Goal: Task Accomplishment & Management: Use online tool/utility

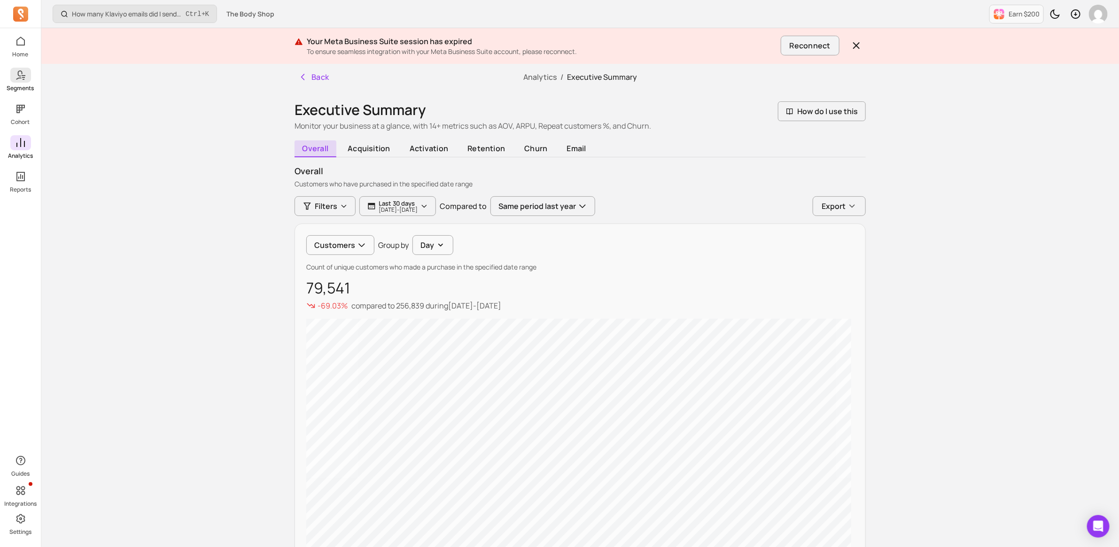
click at [20, 70] on icon at bounding box center [20, 75] width 11 height 11
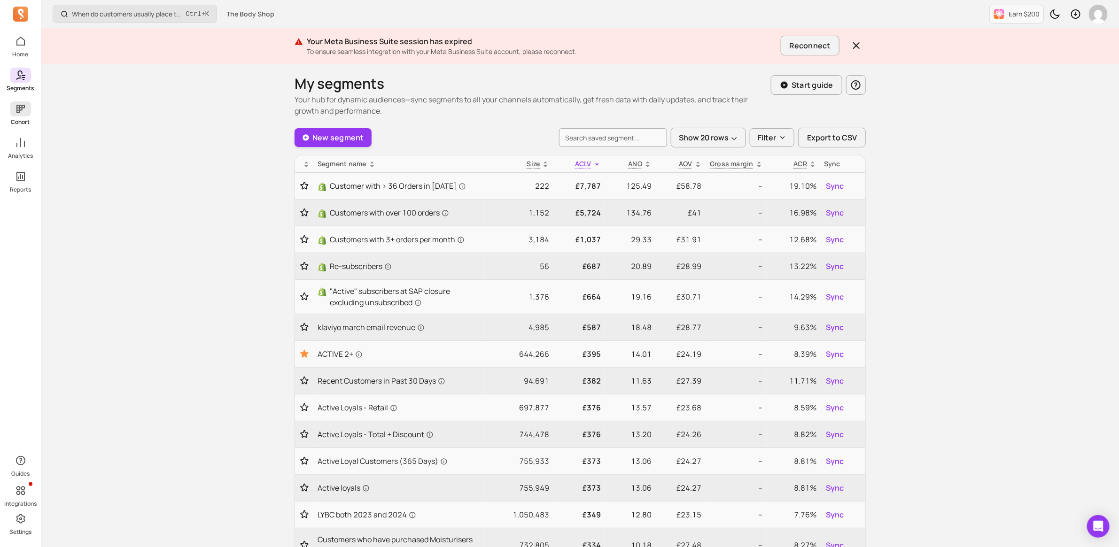
click at [16, 107] on icon at bounding box center [20, 108] width 11 height 11
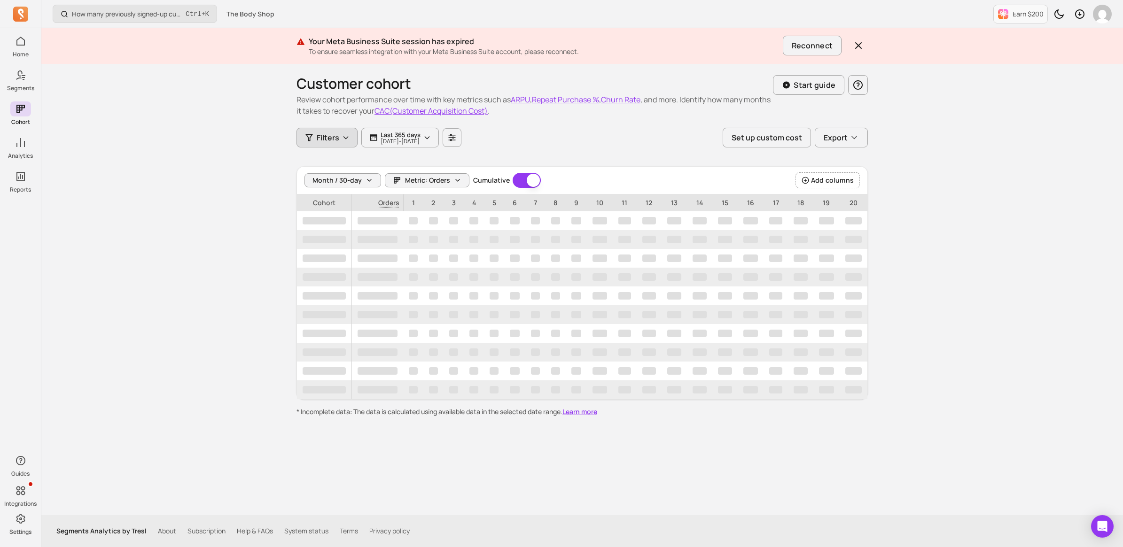
click at [342, 137] on icon "button" at bounding box center [346, 138] width 8 height 8
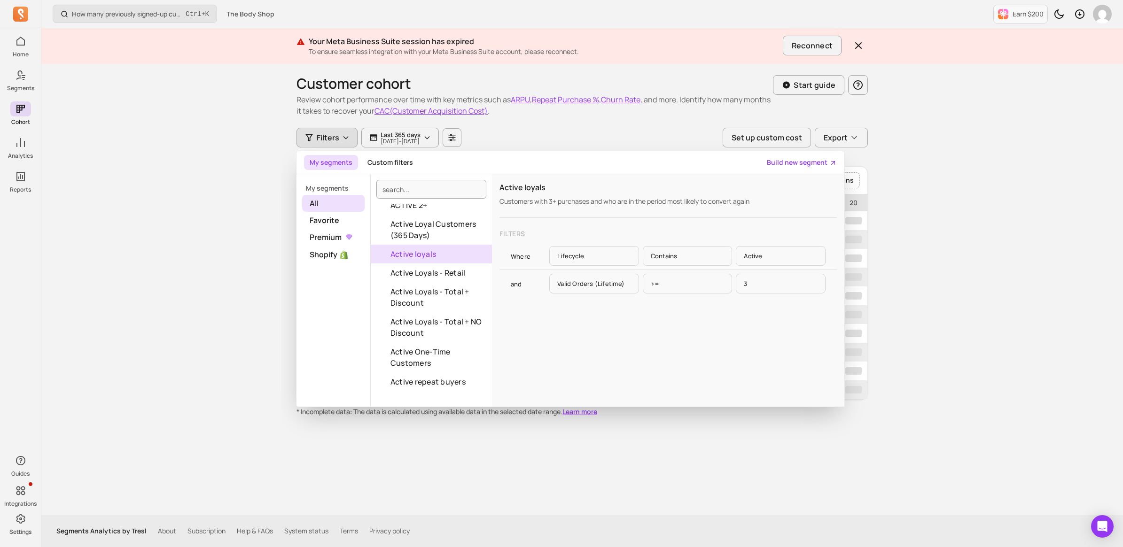
scroll to position [235, 0]
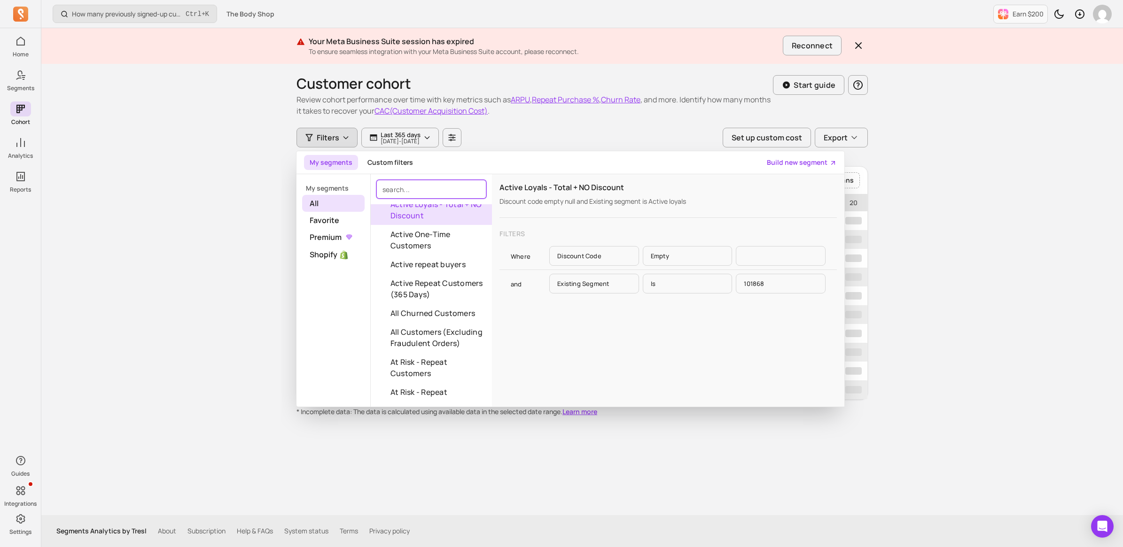
click at [423, 189] on input "search" at bounding box center [431, 189] width 110 height 19
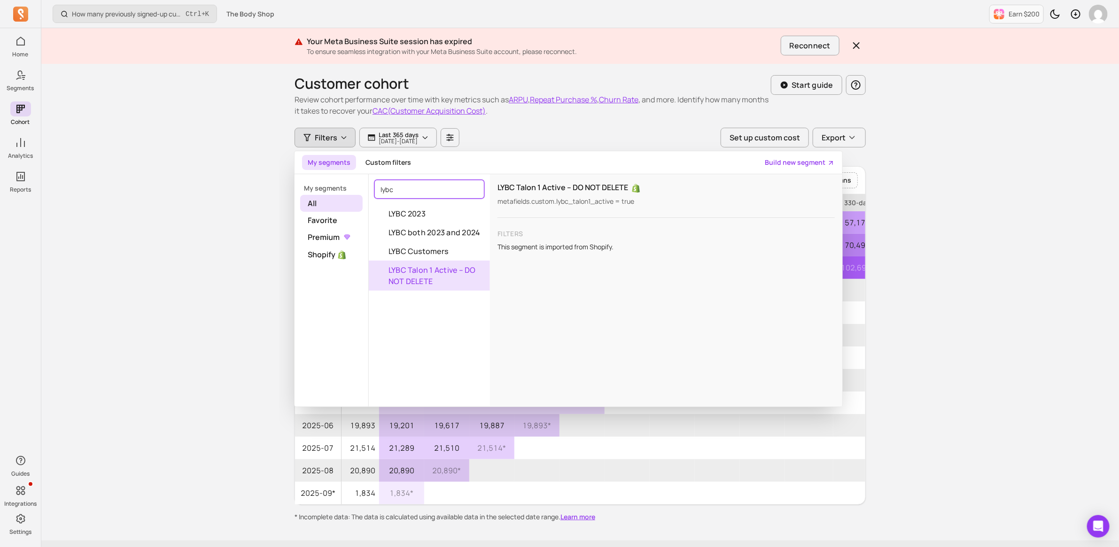
type input "lybc"
click at [431, 272] on button "LYBC Talon 1 Active – DO NOT DELETE" at bounding box center [429, 276] width 121 height 30
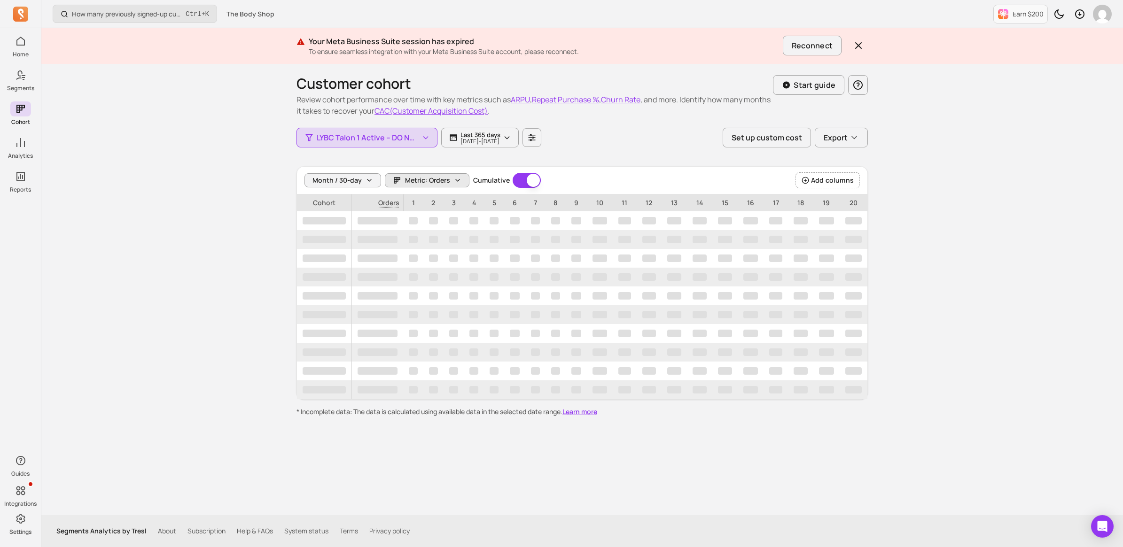
click at [456, 183] on icon "button" at bounding box center [458, 181] width 8 height 8
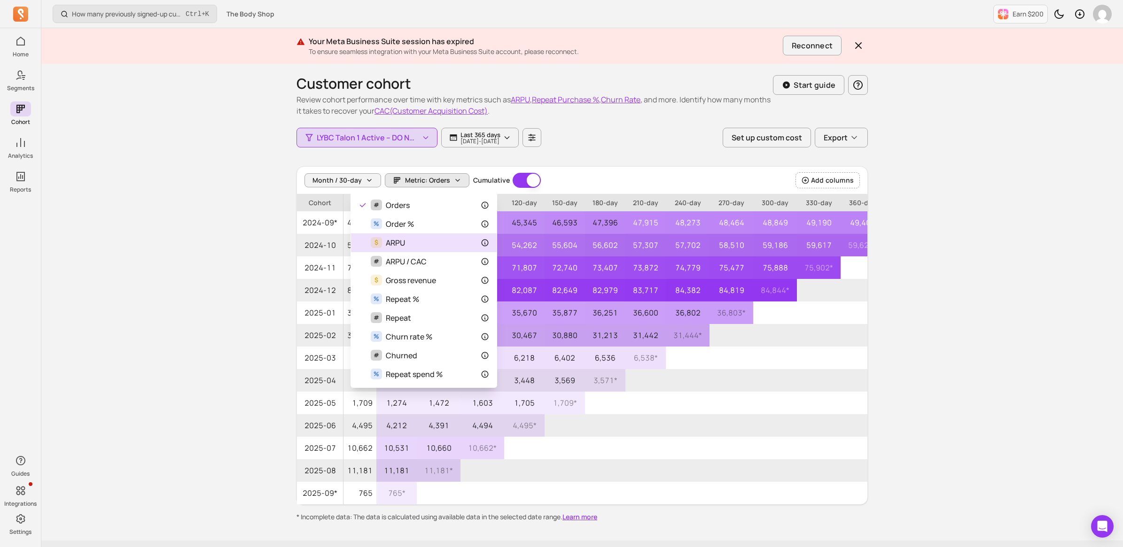
click at [397, 242] on span "ARPU" at bounding box center [395, 242] width 19 height 11
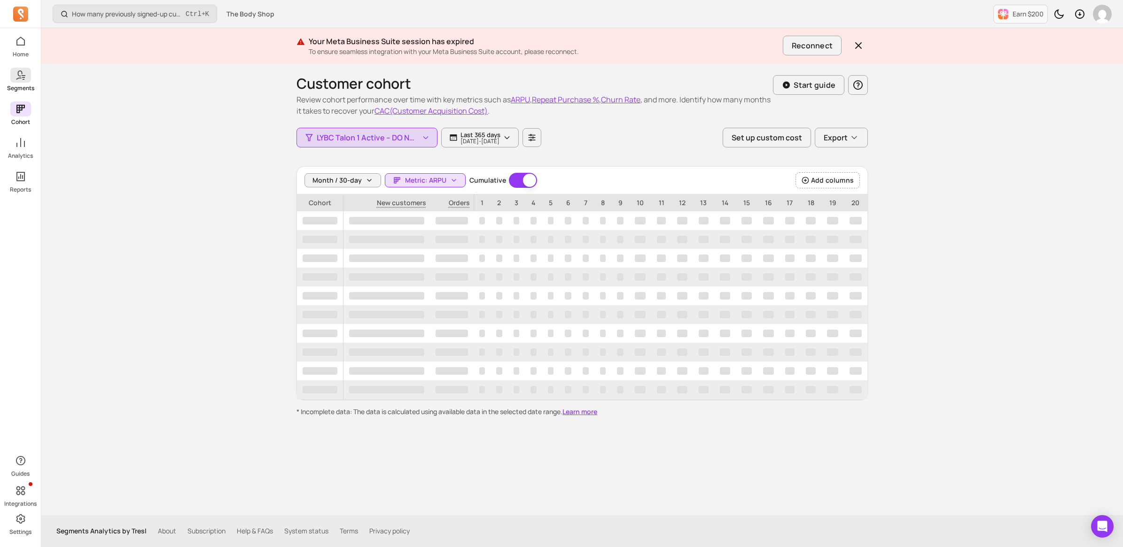
click at [25, 74] on icon at bounding box center [20, 75] width 11 height 11
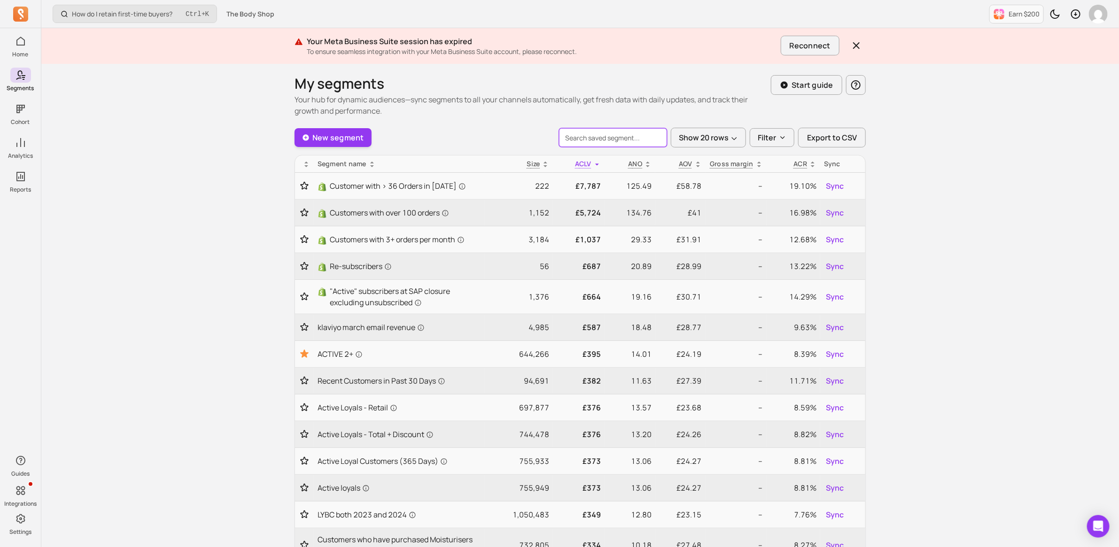
click at [598, 137] on input "search" at bounding box center [613, 137] width 108 height 19
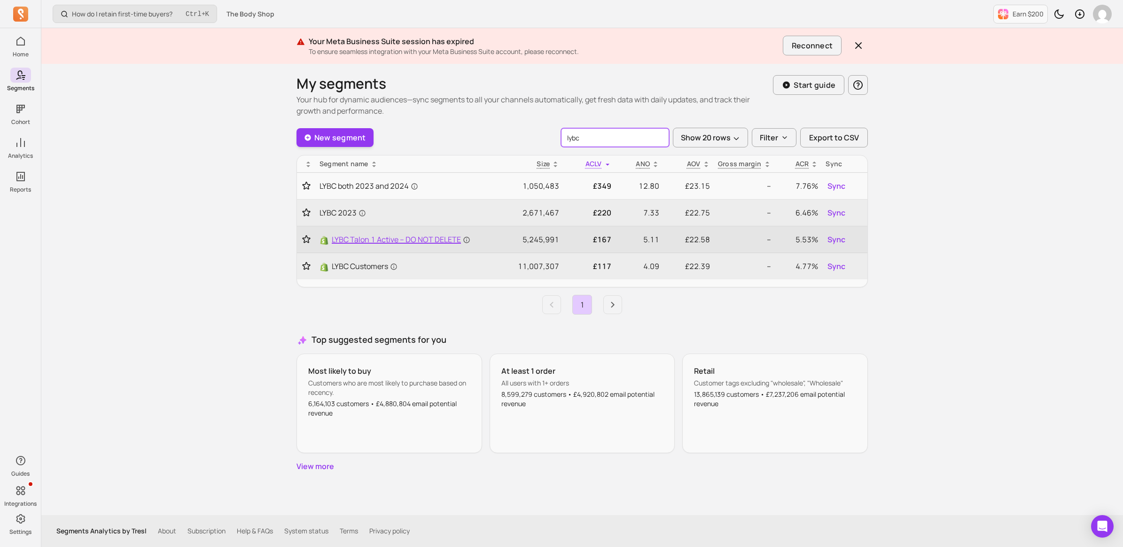
type input "lybc"
click at [421, 239] on span "LYBC Talon 1 Active – DO NOT DELETE" at bounding box center [401, 239] width 139 height 11
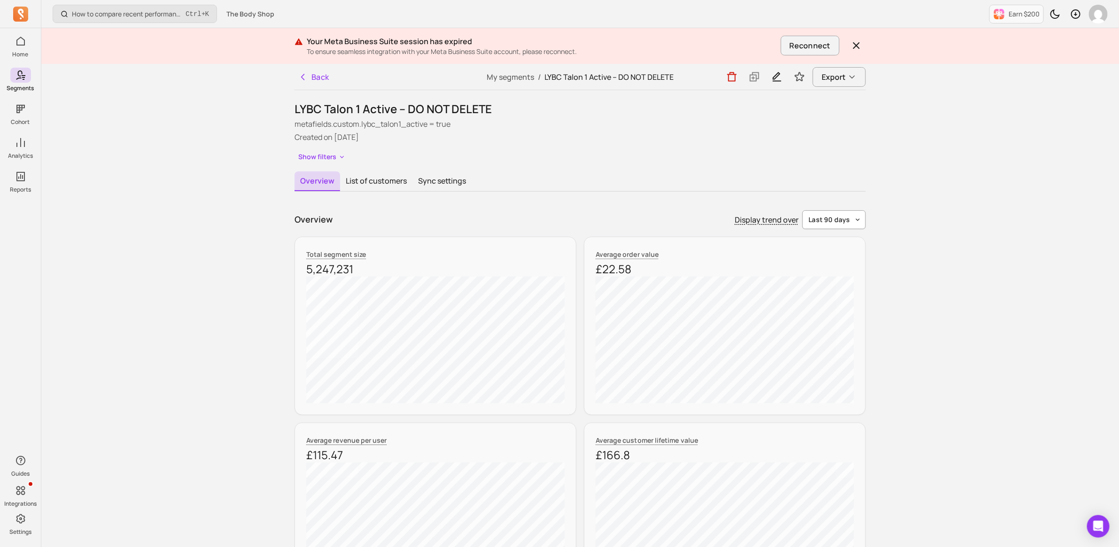
click at [859, 221] on button "last 90 days" at bounding box center [833, 219] width 63 height 19
click at [834, 373] on span "year to date" at bounding box center [836, 376] width 42 height 9
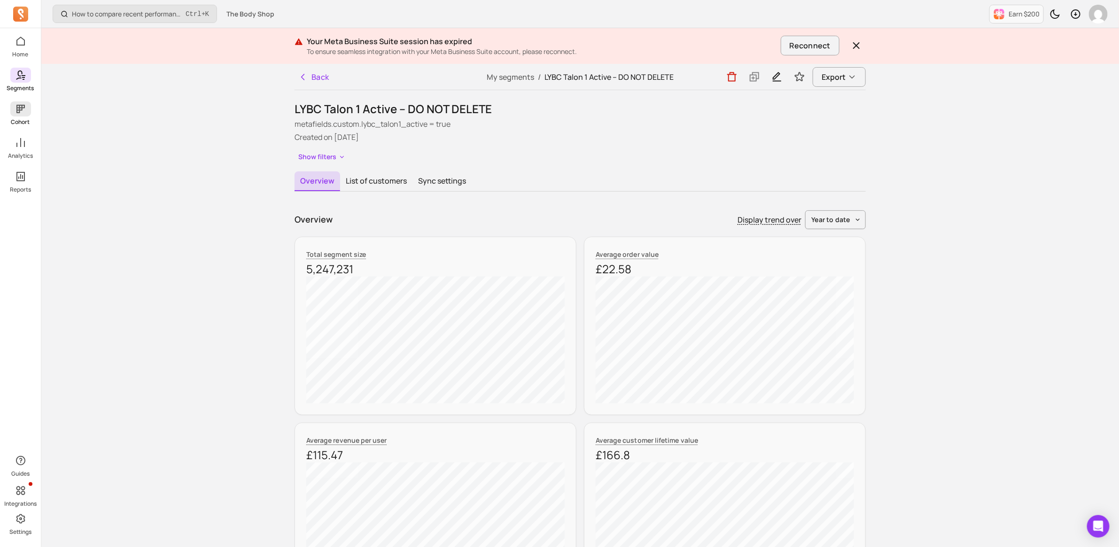
click at [21, 111] on icon at bounding box center [20, 108] width 11 height 11
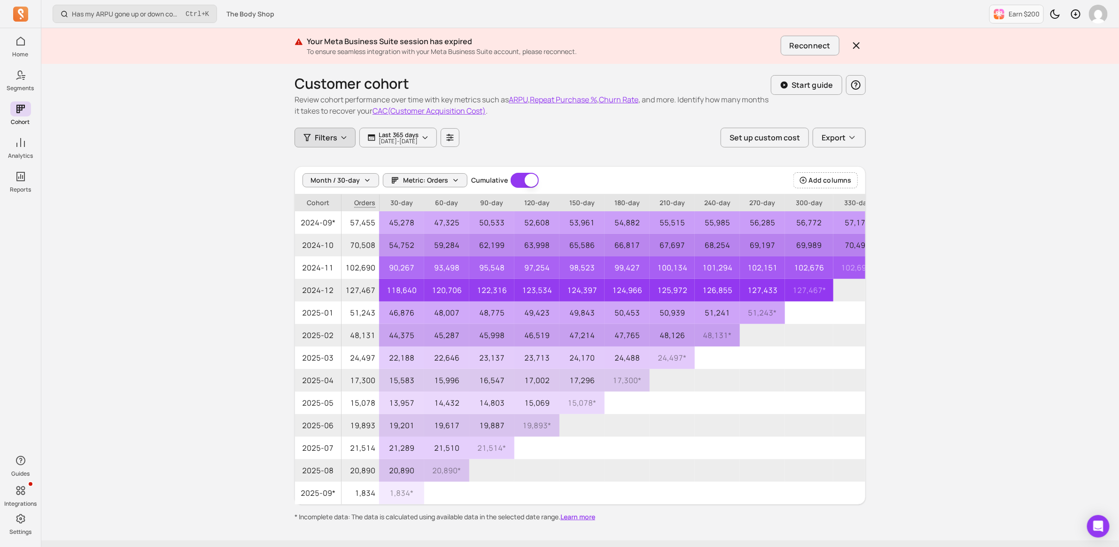
click at [323, 135] on span "Filters" at bounding box center [326, 137] width 23 height 11
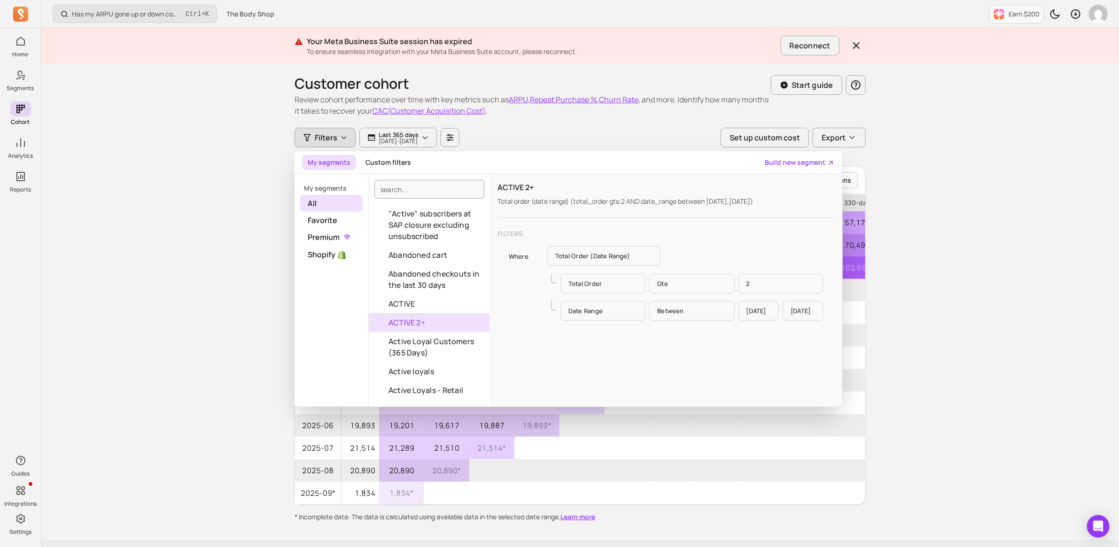
scroll to position [59, 0]
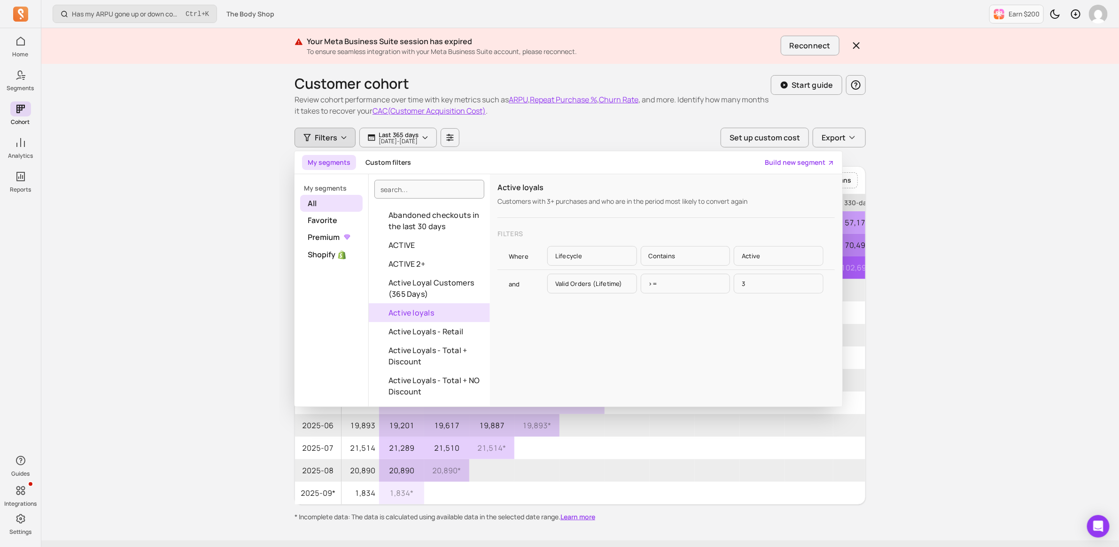
click at [426, 311] on button "Active loyals" at bounding box center [429, 312] width 121 height 19
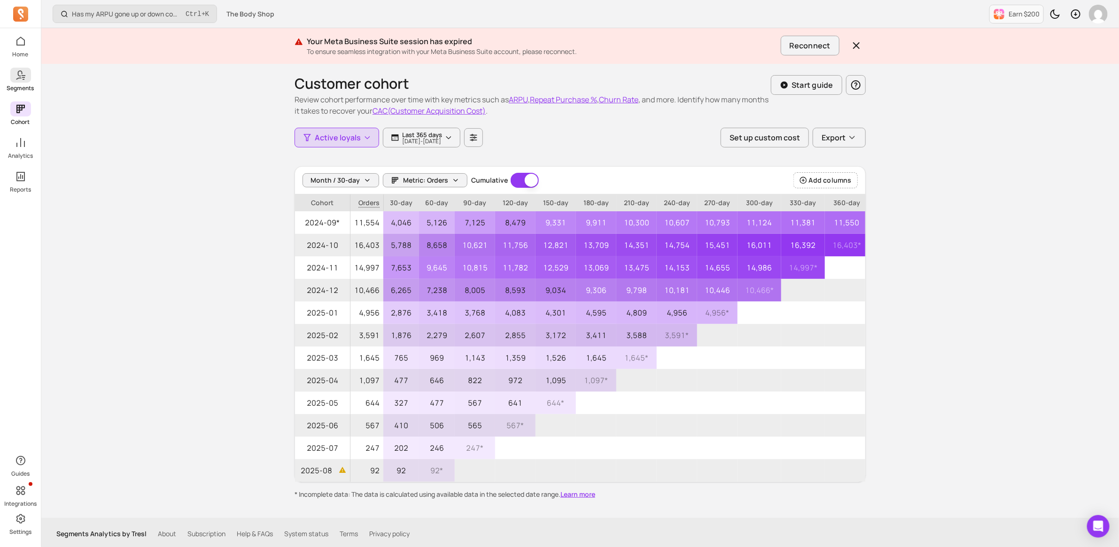
click at [25, 76] on icon at bounding box center [20, 75] width 11 height 11
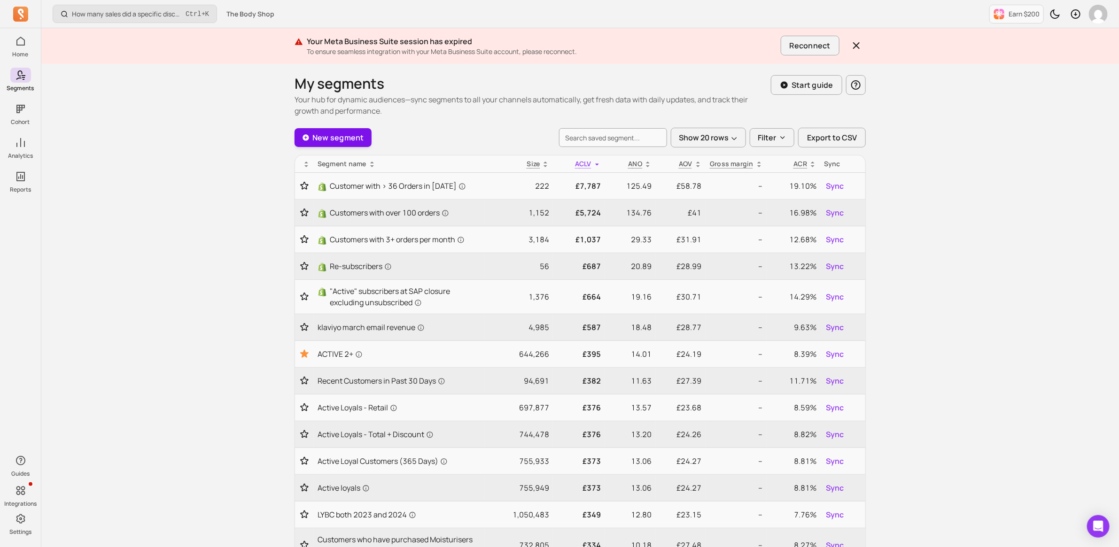
click at [358, 140] on link "New segment" at bounding box center [333, 137] width 77 height 19
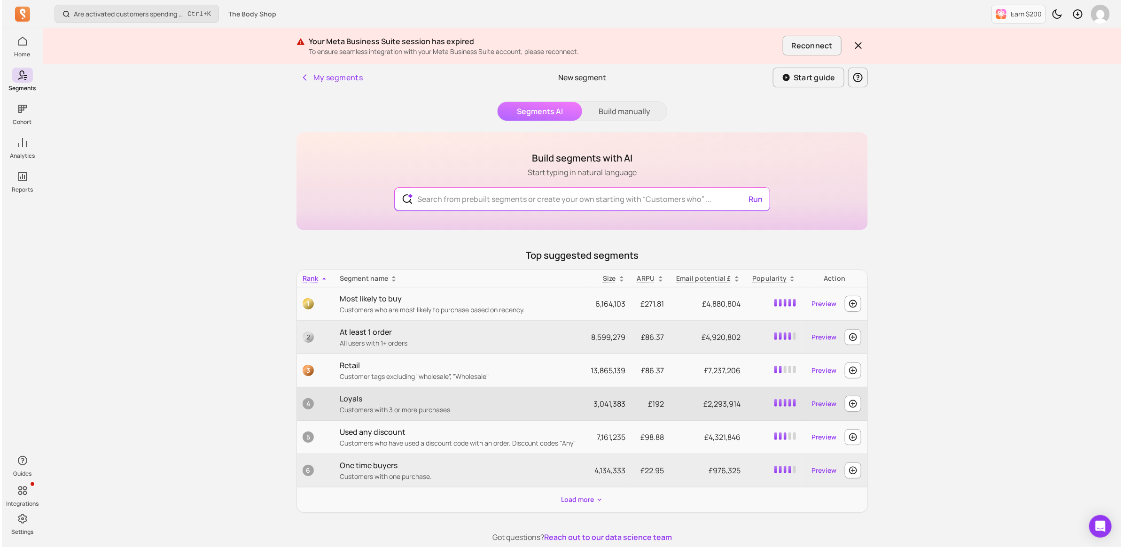
scroll to position [40, 0]
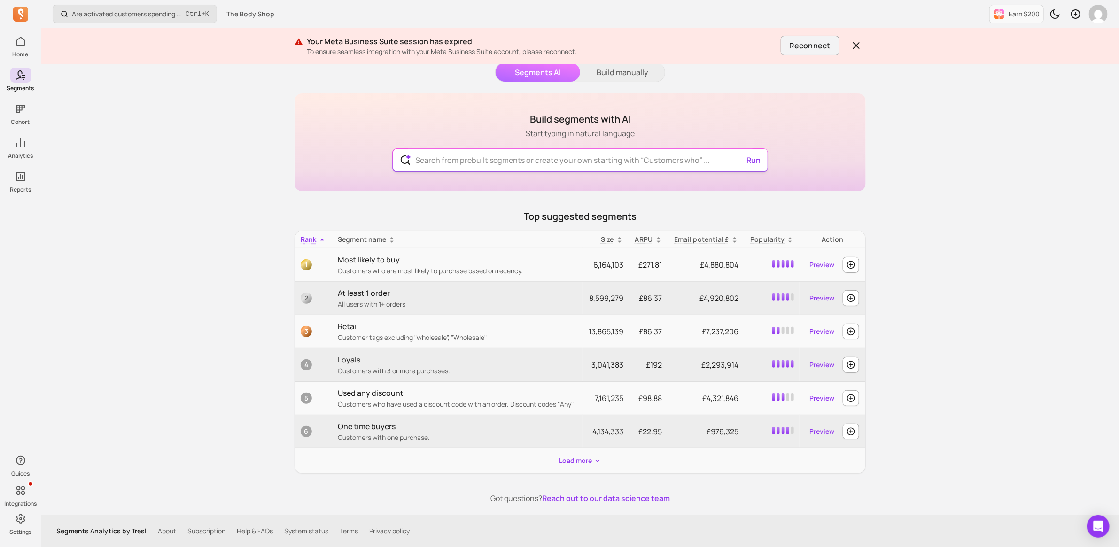
click at [520, 154] on input "text" at bounding box center [580, 160] width 344 height 23
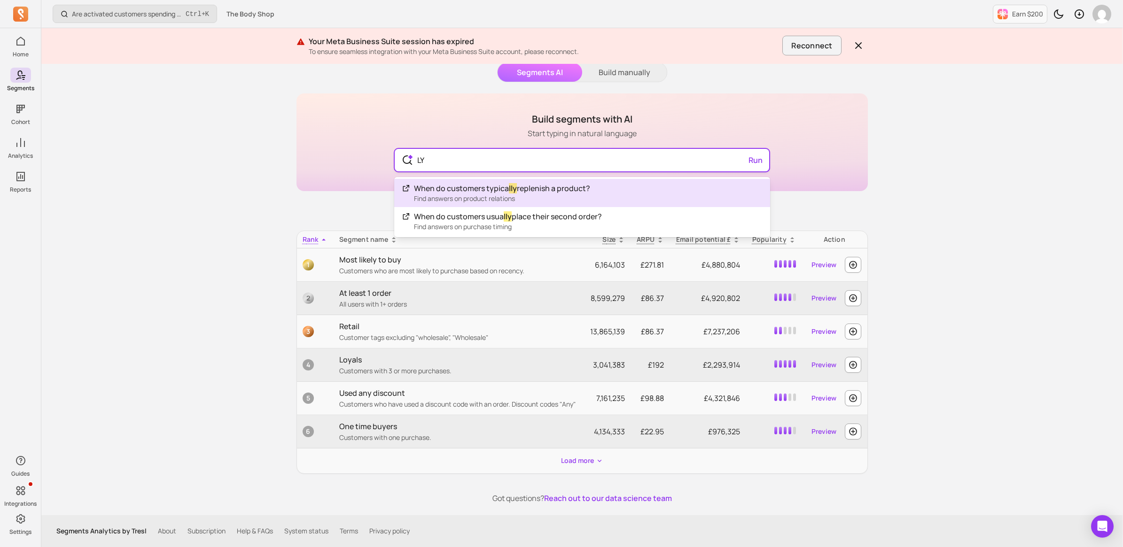
type input "L"
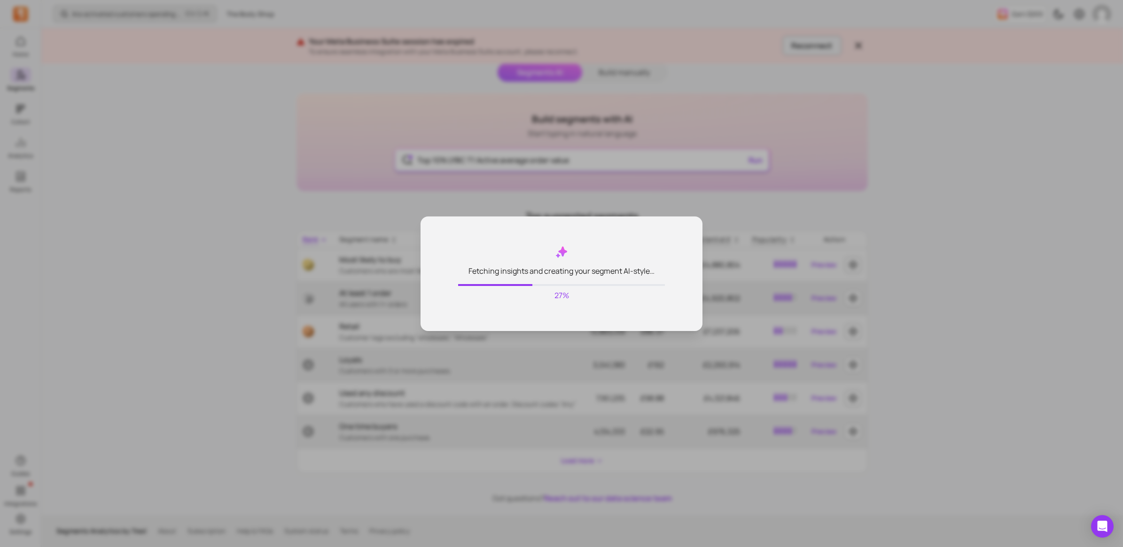
type input "Top 10% LYBC T1 Active average order value"
